Goal: Information Seeking & Learning: Find specific fact

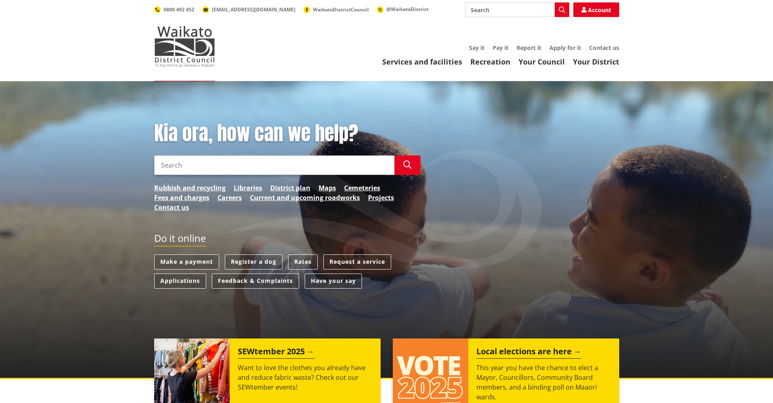
click at [206, 170] on input "Search" at bounding box center [274, 164] width 240 height 19
paste input "161 Hitchen Road"
type input "161 Hitchen Road"
click at [416, 173] on button "Search" at bounding box center [407, 164] width 26 height 19
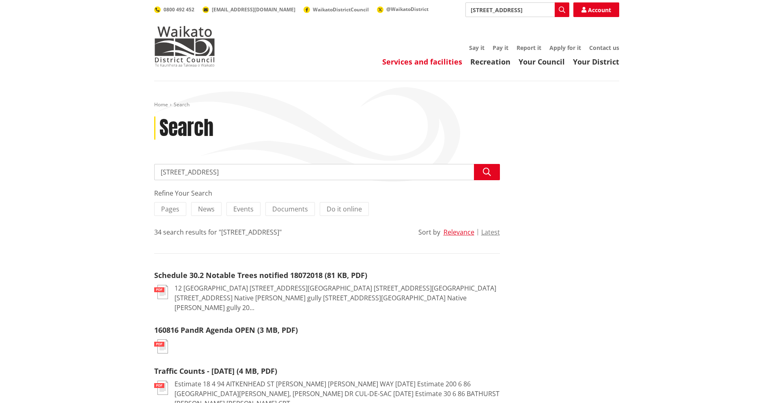
click at [412, 60] on link "Services and facilities" at bounding box center [422, 62] width 80 height 10
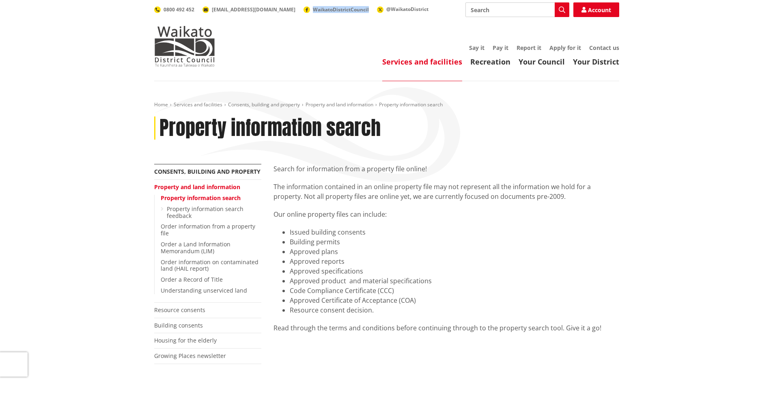
drag, startPoint x: 334, startPoint y: 8, endPoint x: 276, endPoint y: 13, distance: 58.6
click at [276, 13] on div "Search Search Account 0800 492 452 [EMAIL_ADDRESS][DOMAIN_NAME] WaikatoDistrict…" at bounding box center [386, 9] width 465 height 15
copy span "WaikatoDistrictCouncil"
